Goal: Transaction & Acquisition: Purchase product/service

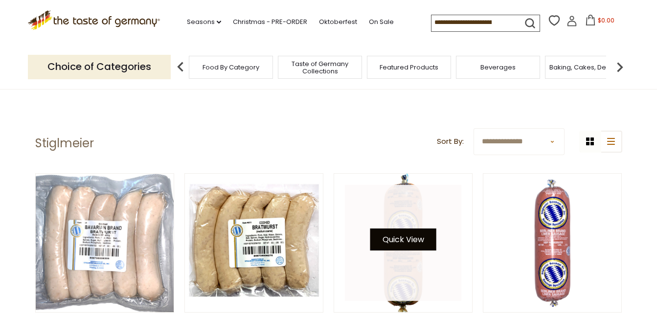
click at [394, 233] on button "Quick View" at bounding box center [403, 239] width 66 height 22
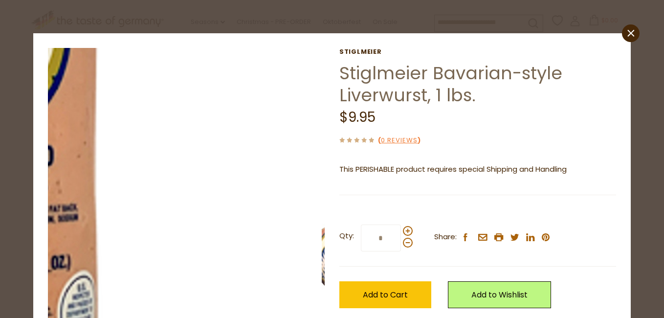
scroll to position [49, 0]
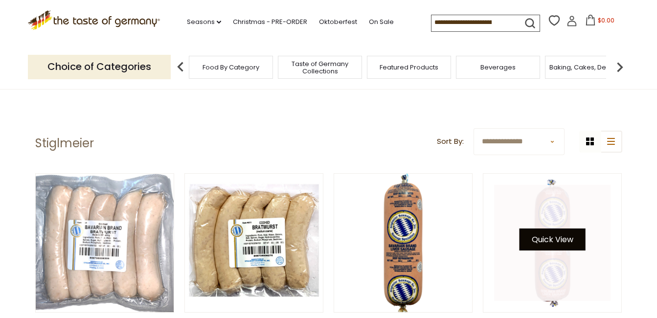
click at [558, 237] on button "Quick View" at bounding box center [552, 239] width 66 height 22
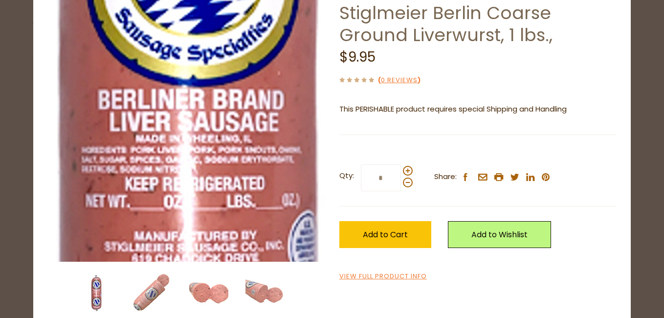
scroll to position [77, 0]
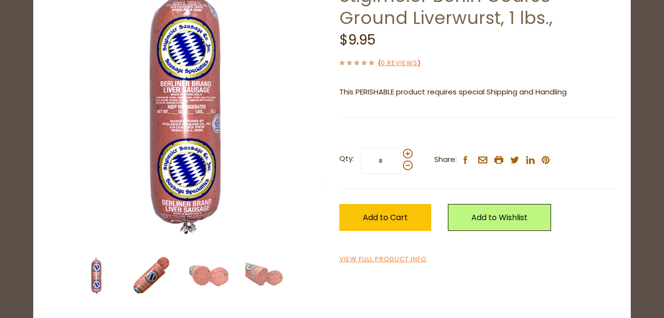
click at [146, 271] on img at bounding box center [152, 275] width 39 height 39
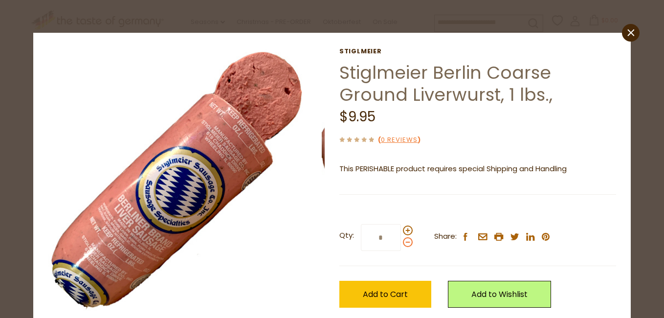
scroll to position [0, 0]
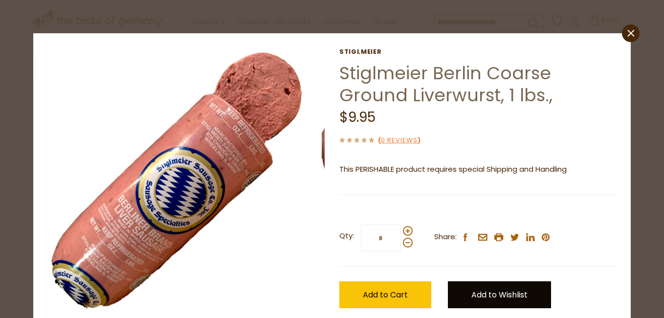
click at [490, 289] on link "Add to Wishlist" at bounding box center [499, 294] width 103 height 27
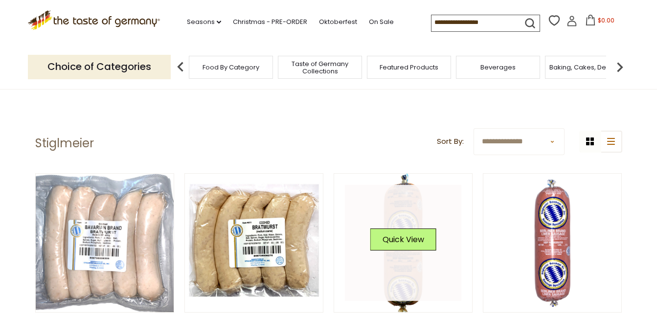
click at [401, 213] on link at bounding box center [403, 243] width 116 height 116
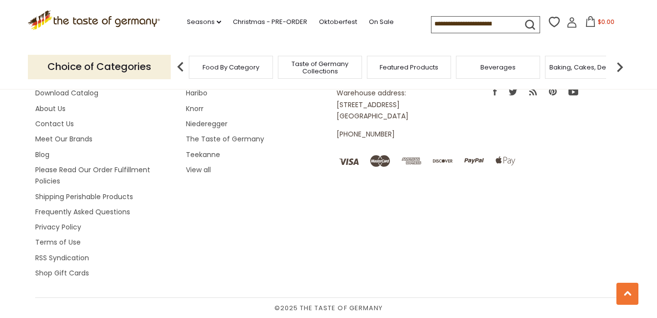
scroll to position [1478, 0]
